Goal: Information Seeking & Learning: Learn about a topic

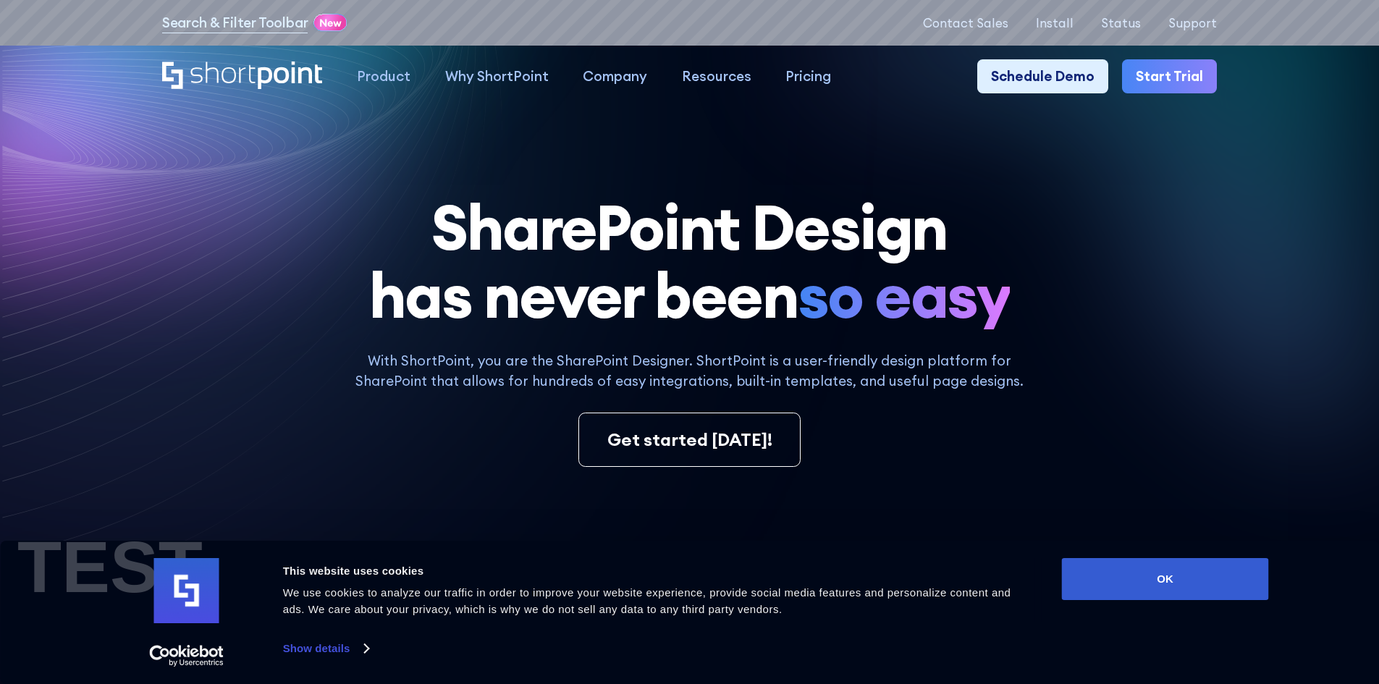
click at [196, 250] on h1 "SharePoint Design has never been so easy" at bounding box center [689, 261] width 1054 height 137
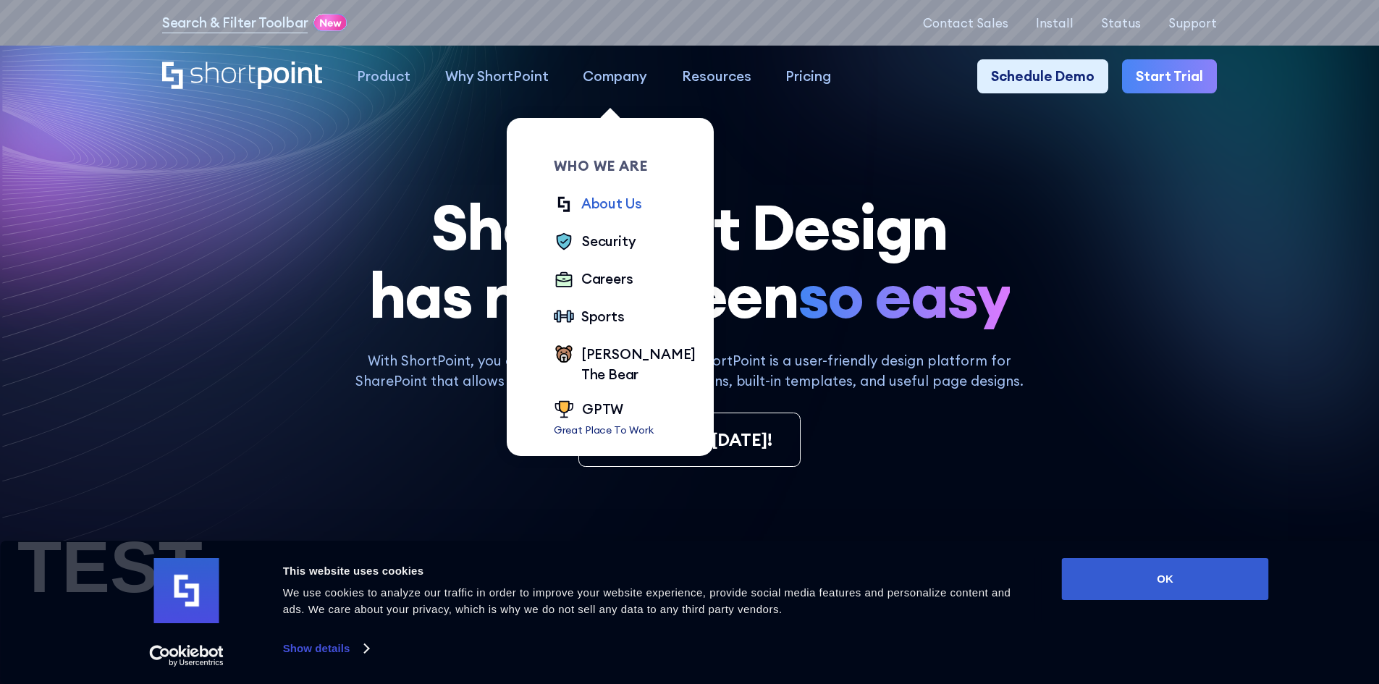
click at [602, 206] on div "About Us" at bounding box center [611, 203] width 61 height 21
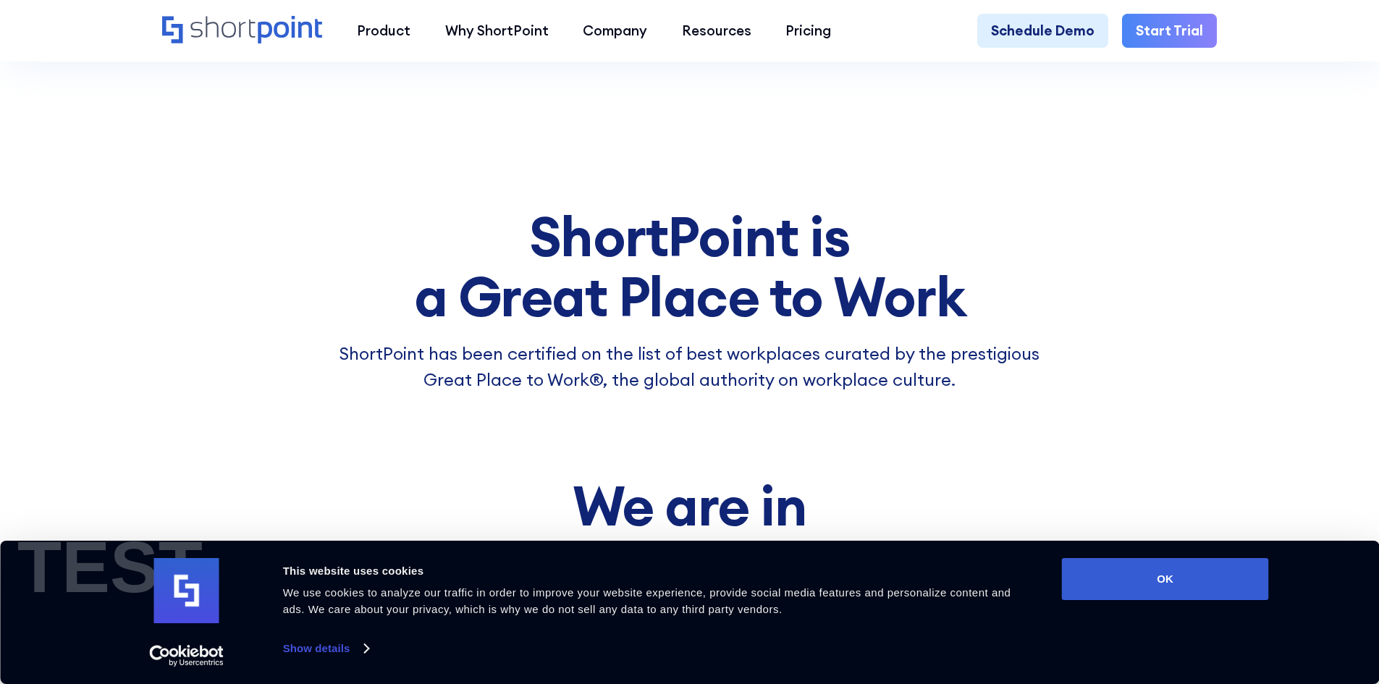
scroll to position [7164, 0]
